Goal: Information Seeking & Learning: Find specific fact

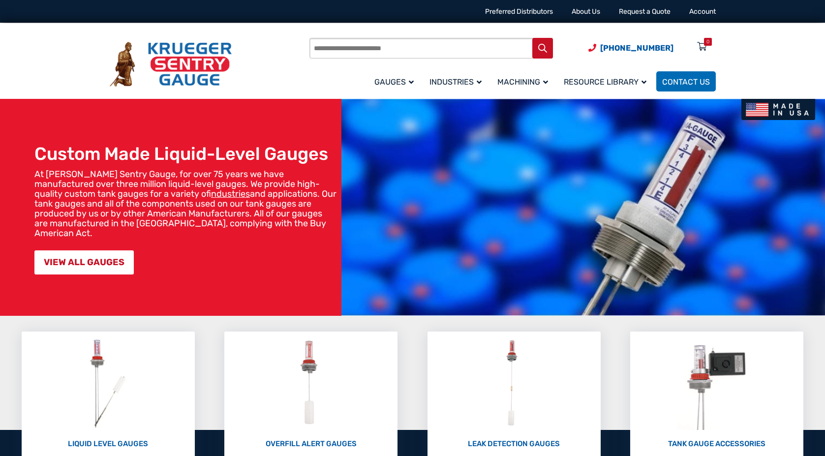
click at [385, 55] on input "Products search" at bounding box center [431, 48] width 244 height 21
paste input "*********"
type input "*********"
click at [551, 54] on button "Search" at bounding box center [542, 48] width 21 height 21
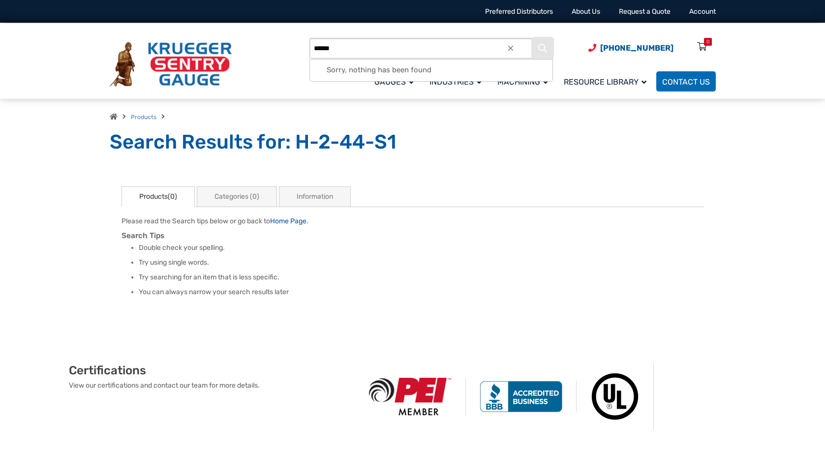
type input "******"
click at [540, 46] on icon "Search" at bounding box center [542, 48] width 9 height 9
click at [393, 80] on span "Gauges" at bounding box center [393, 81] width 39 height 9
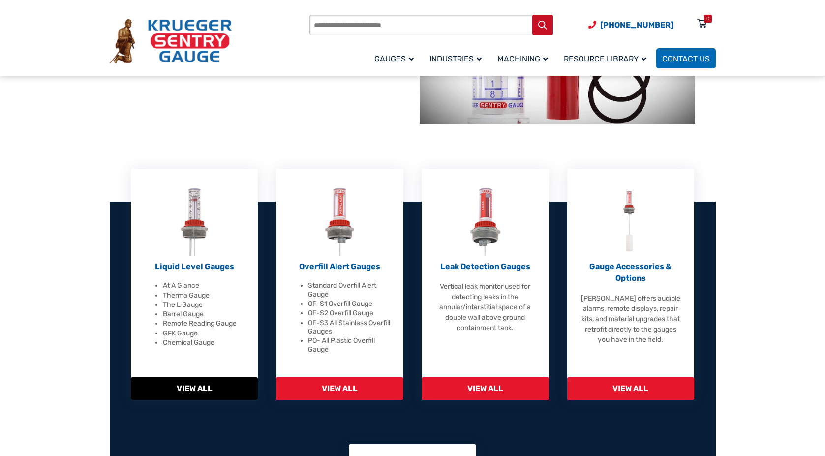
click at [201, 273] on div "Liquid Level Gauges At A Glance Therma Gauge The L Gauge Barrel Gauge Remote Re…" at bounding box center [194, 304] width 103 height 86
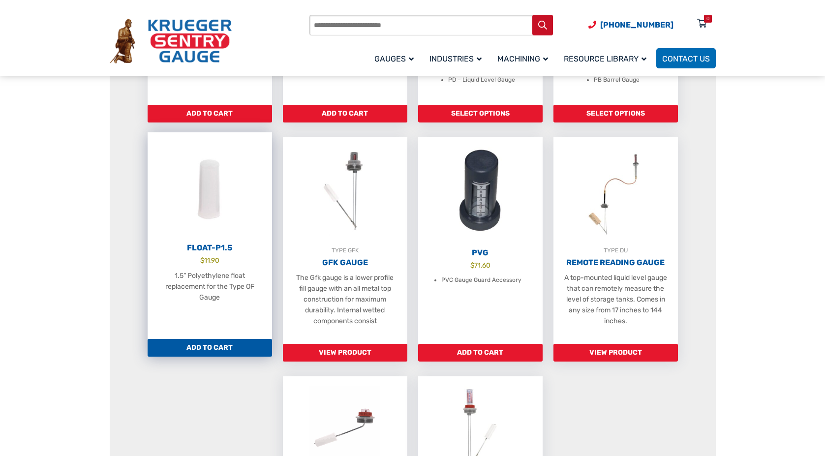
scroll to position [492, 0]
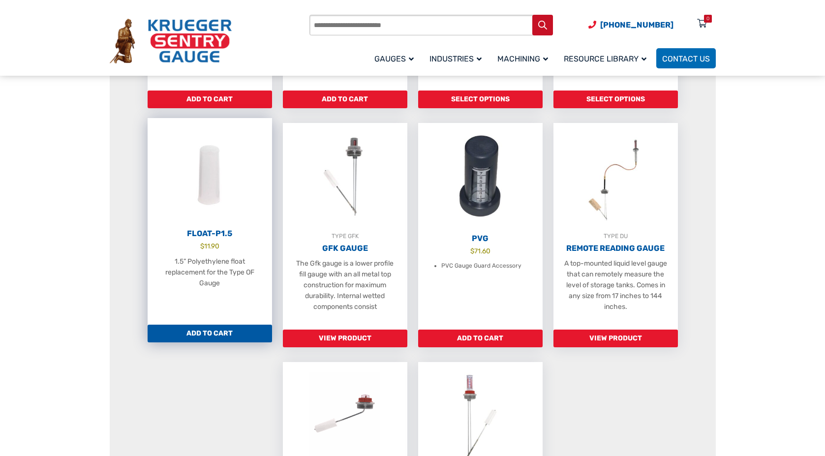
click at [215, 239] on h2 "Float-P1.5" at bounding box center [210, 234] width 124 height 10
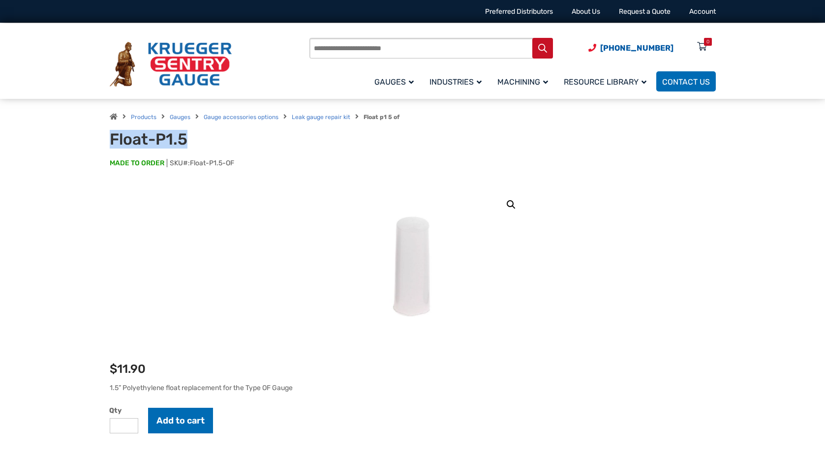
drag, startPoint x: 186, startPoint y: 140, endPoint x: 113, endPoint y: 141, distance: 73.3
click at [113, 141] on h1 "Float-P1.5" at bounding box center [231, 139] width 243 height 19
drag, startPoint x: 239, startPoint y: 162, endPoint x: 192, endPoint y: 161, distance: 46.7
click at [192, 161] on p "MADE TO ORDER SKU#: Float-P1.5-OF" at bounding box center [413, 168] width 606 height 20
copy span "Float-P1.5-OF"
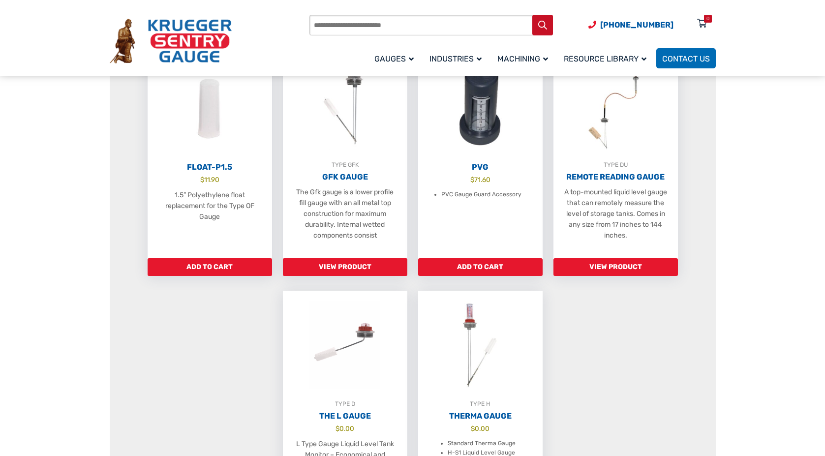
scroll to position [443, 0]
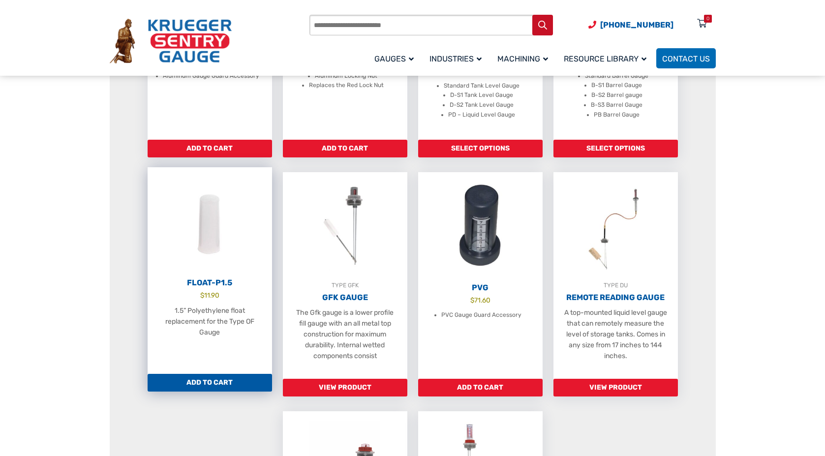
click at [203, 250] on img at bounding box center [210, 221] width 124 height 108
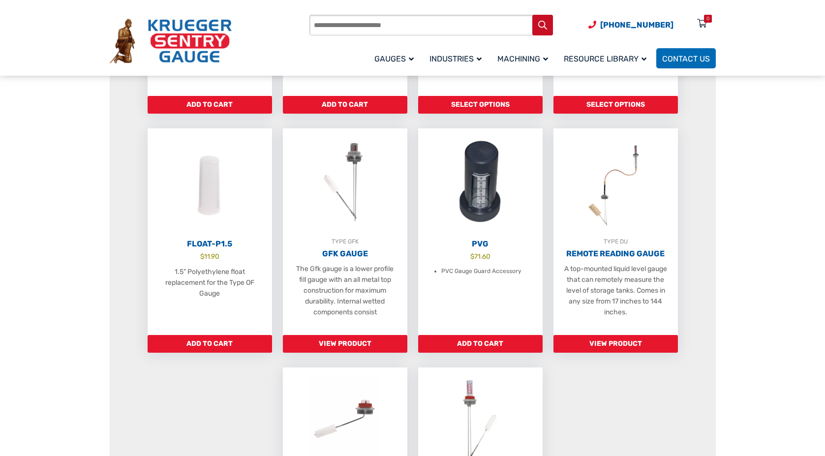
scroll to position [492, 0]
